Goal: Check status: Check status

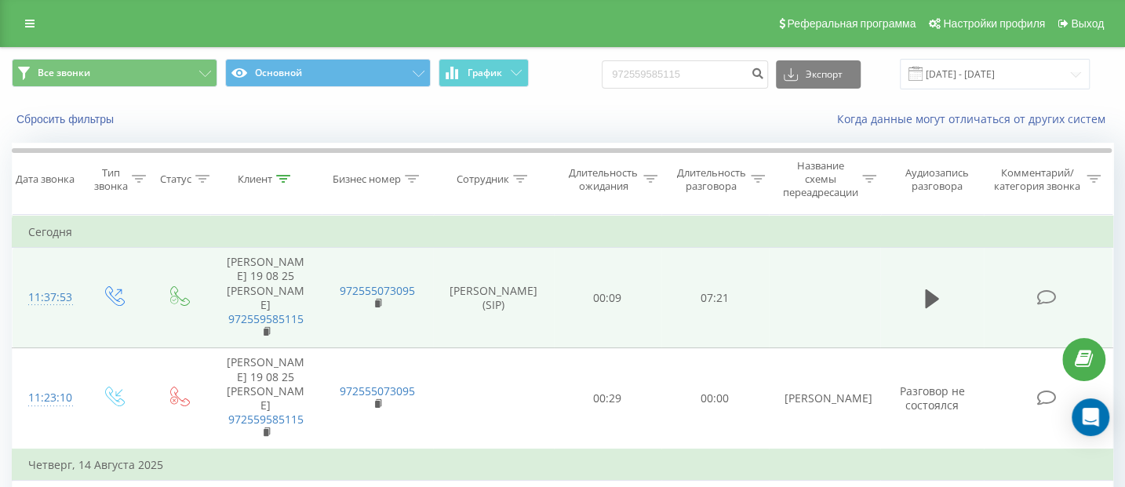
scroll to position [140, 0]
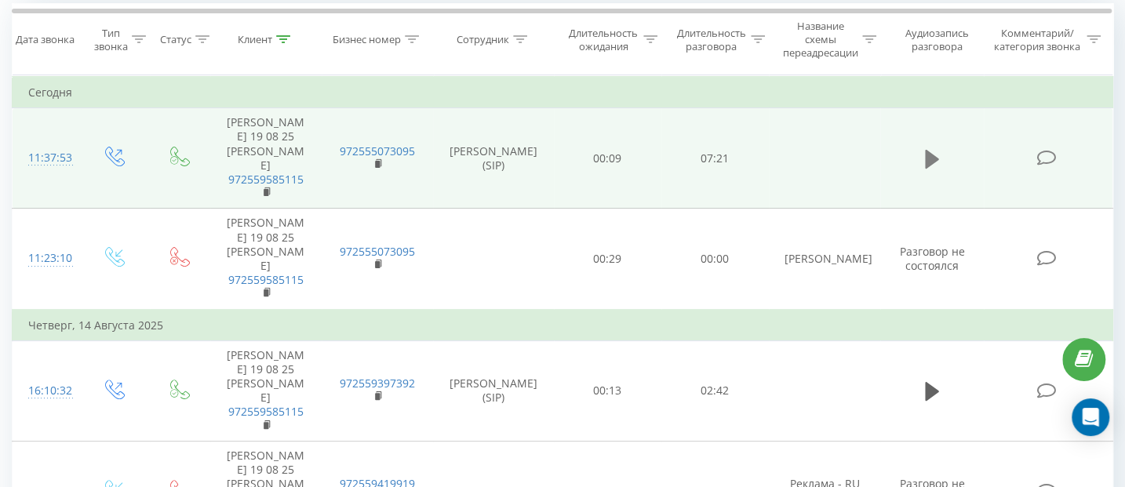
click at [926, 150] on icon at bounding box center [932, 159] width 14 height 19
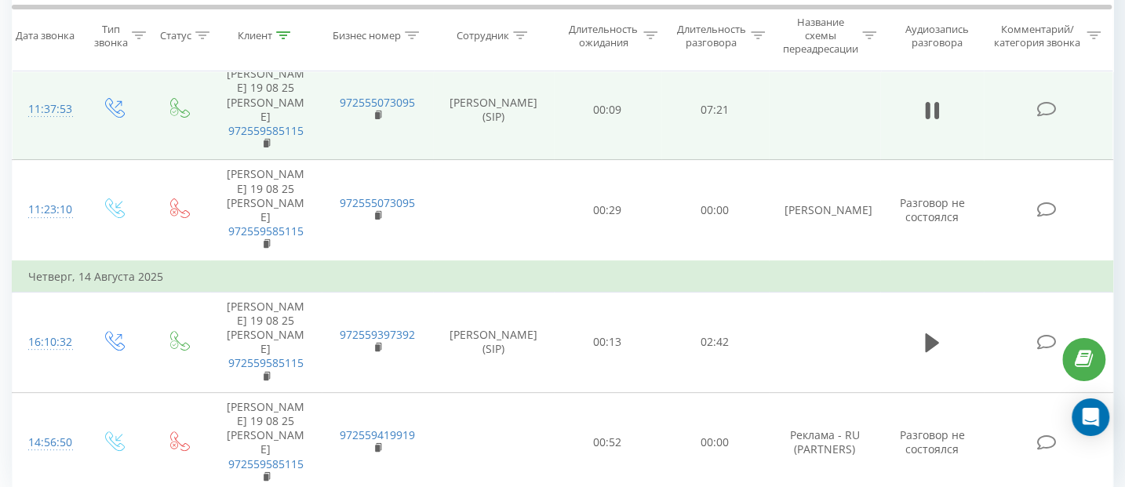
scroll to position [200, 0]
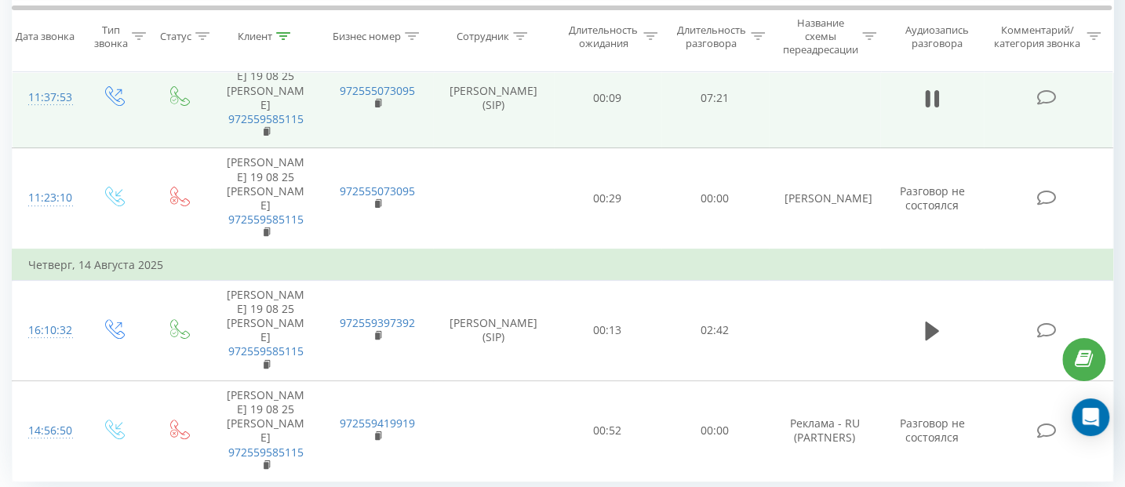
drag, startPoint x: 985, startPoint y: 419, endPoint x: 1011, endPoint y: 422, distance: 26.1
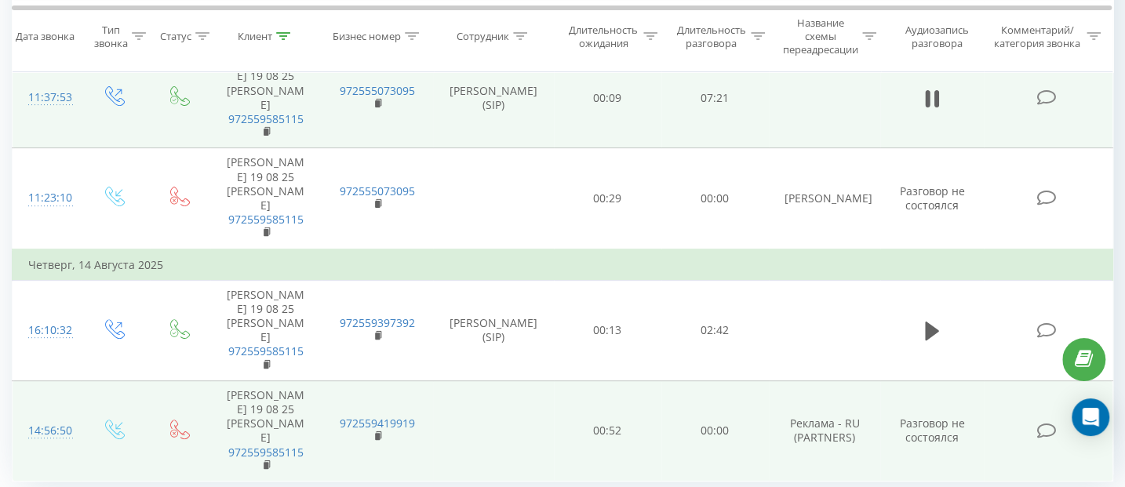
scroll to position [0, 0]
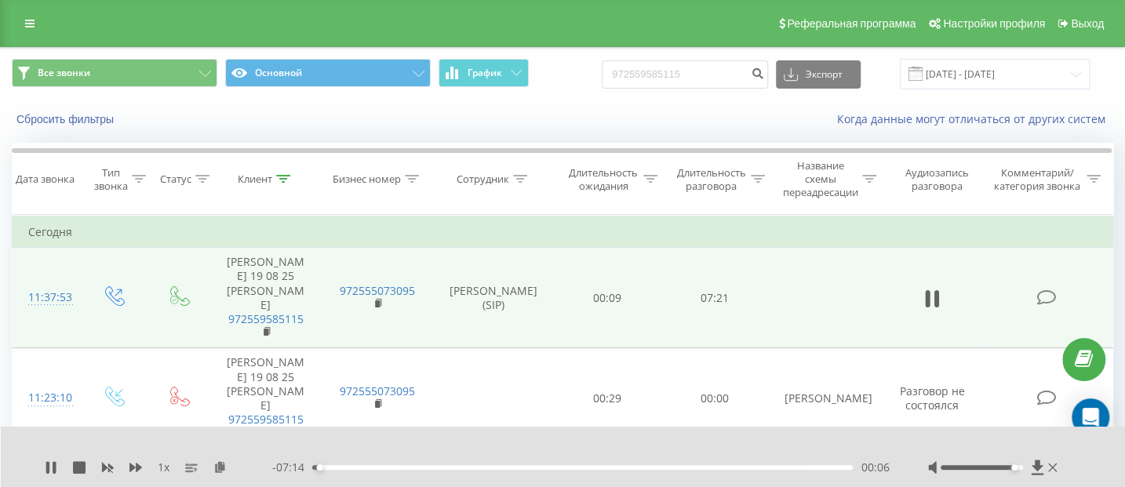
click at [58, 465] on div "1 x" at bounding box center [158, 468] width 227 height 16
click at [52, 468] on icon at bounding box center [51, 467] width 13 height 13
